Goal: Find specific page/section: Find specific page/section

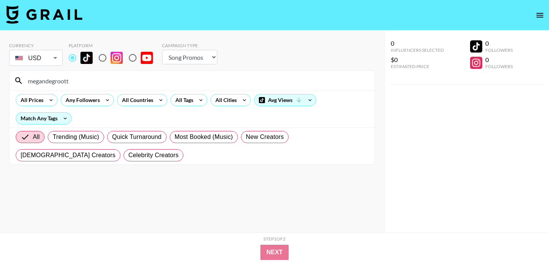
select select "Song"
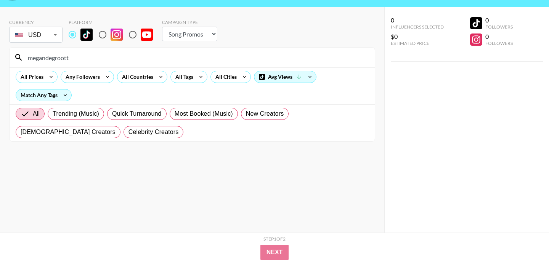
click at [191, 53] on input "megandegroott" at bounding box center [196, 57] width 347 height 12
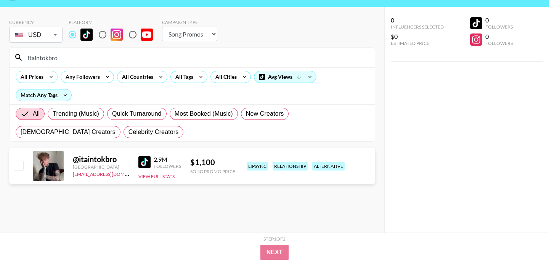
type input "itaintokbro"
click at [100, 35] on input "radio" at bounding box center [102, 35] width 16 height 16
radio input "true"
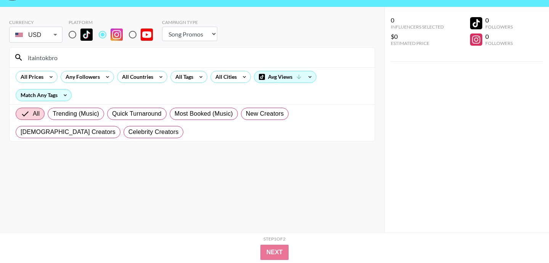
click at [75, 37] on input "radio" at bounding box center [72, 35] width 16 height 16
radio input "true"
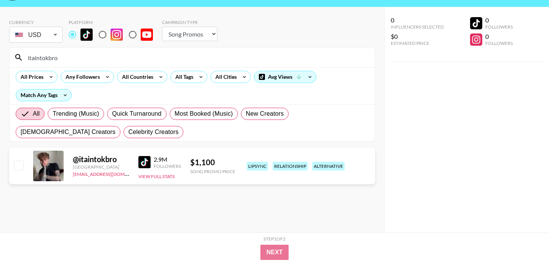
click at [108, 59] on input "itaintokbro" at bounding box center [196, 57] width 347 height 12
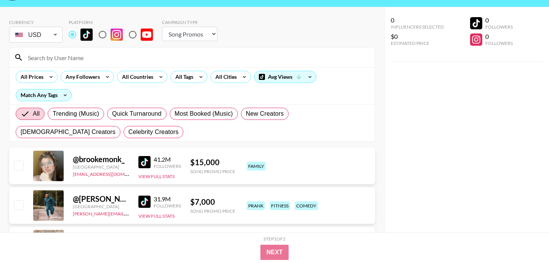
paste input "isabelverschueren_"
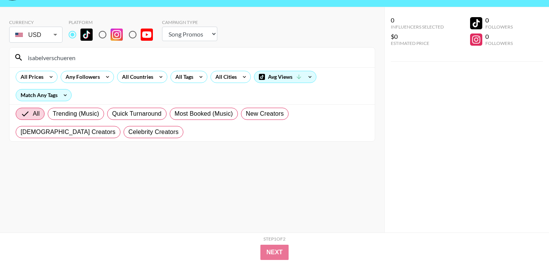
type input "isabelverschueren"
click at [106, 36] on input "radio" at bounding box center [102, 35] width 16 height 16
radio input "true"
click at [93, 57] on input "isabelverschueren" at bounding box center [196, 57] width 347 height 12
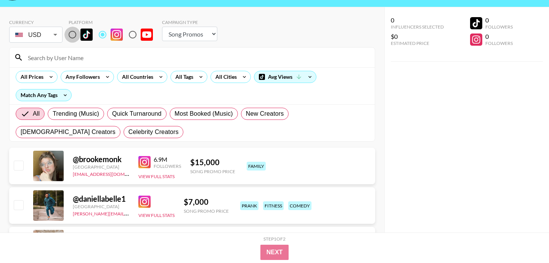
click at [73, 35] on input "radio" at bounding box center [72, 35] width 16 height 16
radio input "true"
